Goal: Complete application form: Complete application form

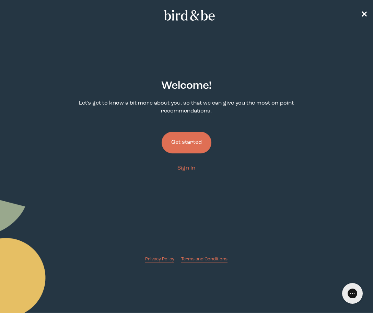
click at [198, 147] on button "Get started" at bounding box center [187, 143] width 50 height 22
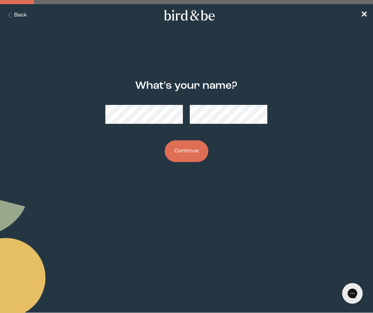
click at [176, 161] on button "Continue" at bounding box center [187, 151] width 44 height 22
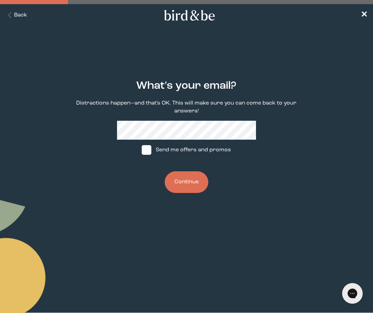
click at [149, 152] on span at bounding box center [147, 150] width 10 height 10
click at [142, 150] on input "Send me offers and promos" at bounding box center [141, 150] width 0 height 0
checkbox input "true"
click at [190, 183] on button "Continue" at bounding box center [187, 182] width 44 height 22
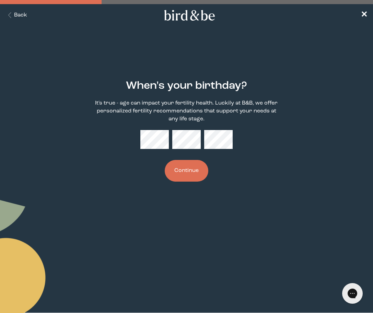
click at [190, 171] on button "Continue" at bounding box center [187, 171] width 44 height 22
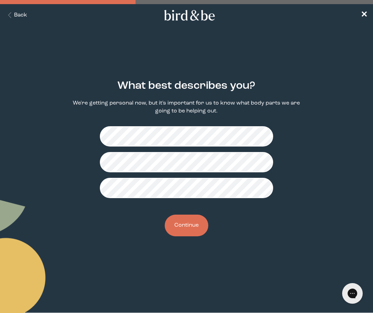
click at [186, 225] on button "Continue" at bounding box center [187, 225] width 44 height 22
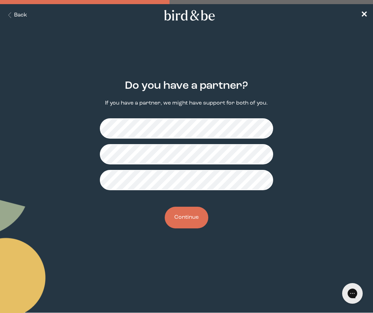
click at [192, 217] on button "Continue" at bounding box center [187, 217] width 44 height 22
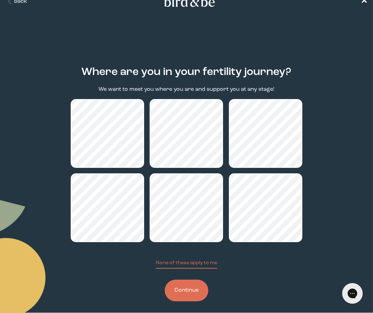
scroll to position [19, 0]
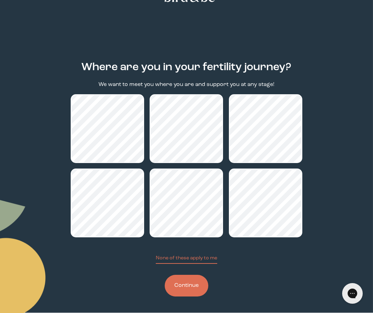
click at [187, 283] on button "Continue" at bounding box center [187, 285] width 44 height 22
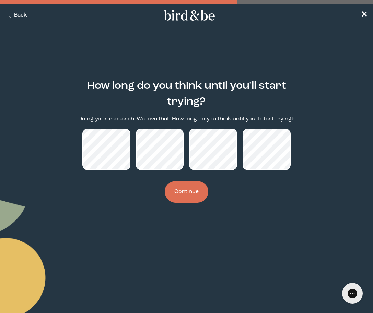
click at [180, 193] on button "Continue" at bounding box center [187, 192] width 44 height 22
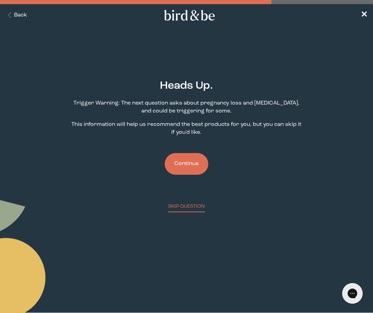
click at [188, 169] on button "Continue" at bounding box center [187, 164] width 44 height 22
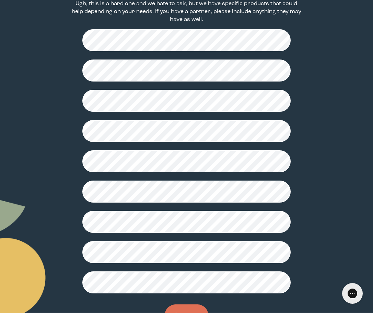
scroll to position [145, 0]
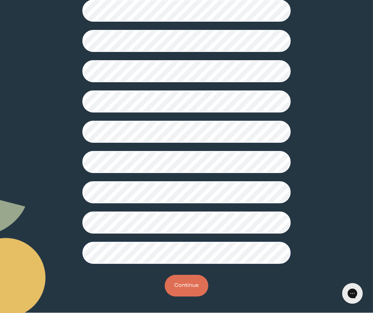
click at [183, 281] on button "Continue" at bounding box center [187, 285] width 44 height 22
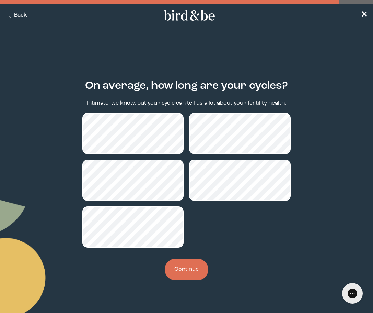
click at [183, 272] on button "Continue" at bounding box center [187, 269] width 44 height 22
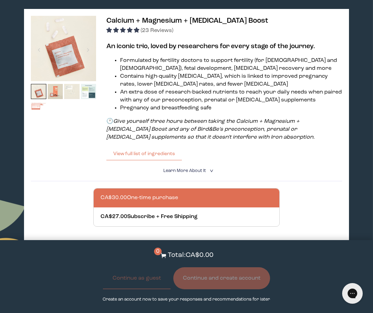
scroll to position [1067, 0]
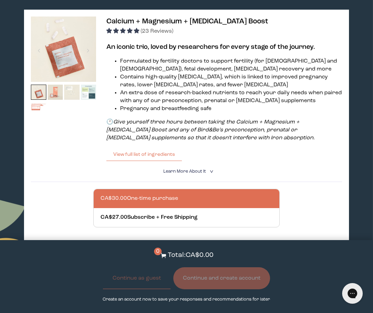
click at [57, 96] on img at bounding box center [55, 91] width 15 height 15
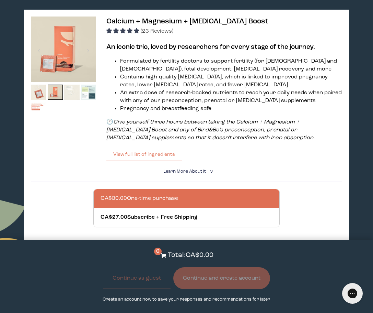
click at [71, 97] on img at bounding box center [71, 91] width 15 height 15
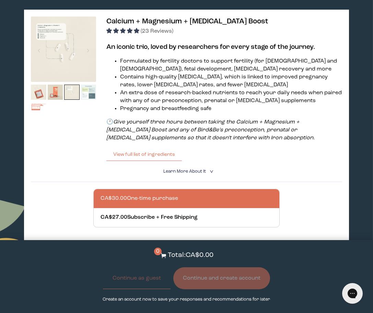
click at [81, 97] on img at bounding box center [88, 91] width 15 height 15
click at [91, 99] on img at bounding box center [88, 91] width 15 height 15
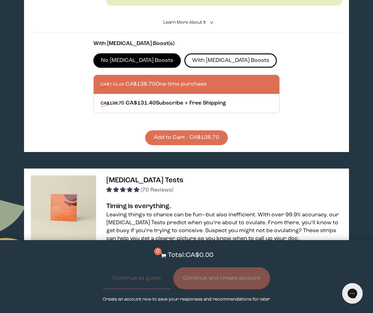
scroll to position [247, 0]
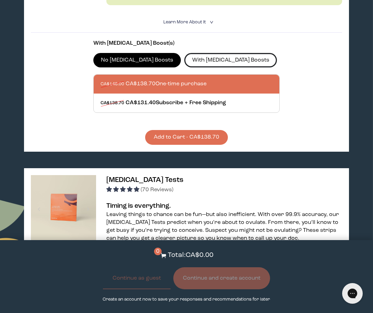
click at [204, 53] on label "With [MEDICAL_DATA] Boosts" at bounding box center [230, 60] width 93 height 14
click at [0, 0] on input "With [MEDICAL_DATA] Boosts" at bounding box center [0, 0] width 0 height 0
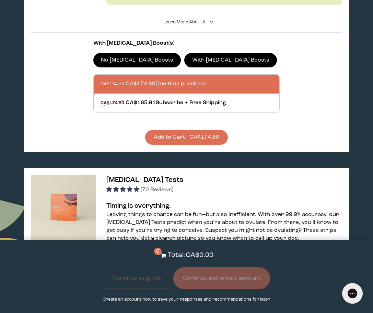
click at [126, 56] on label "No [MEDICAL_DATA] Boosts" at bounding box center [137, 60] width 88 height 14
click at [0, 0] on input "No [MEDICAL_DATA] Boosts" at bounding box center [0, 0] width 0 height 0
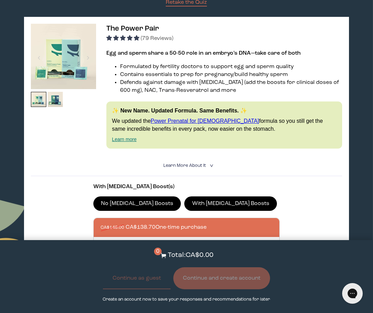
scroll to position [100, 0]
